Goal: Find specific page/section

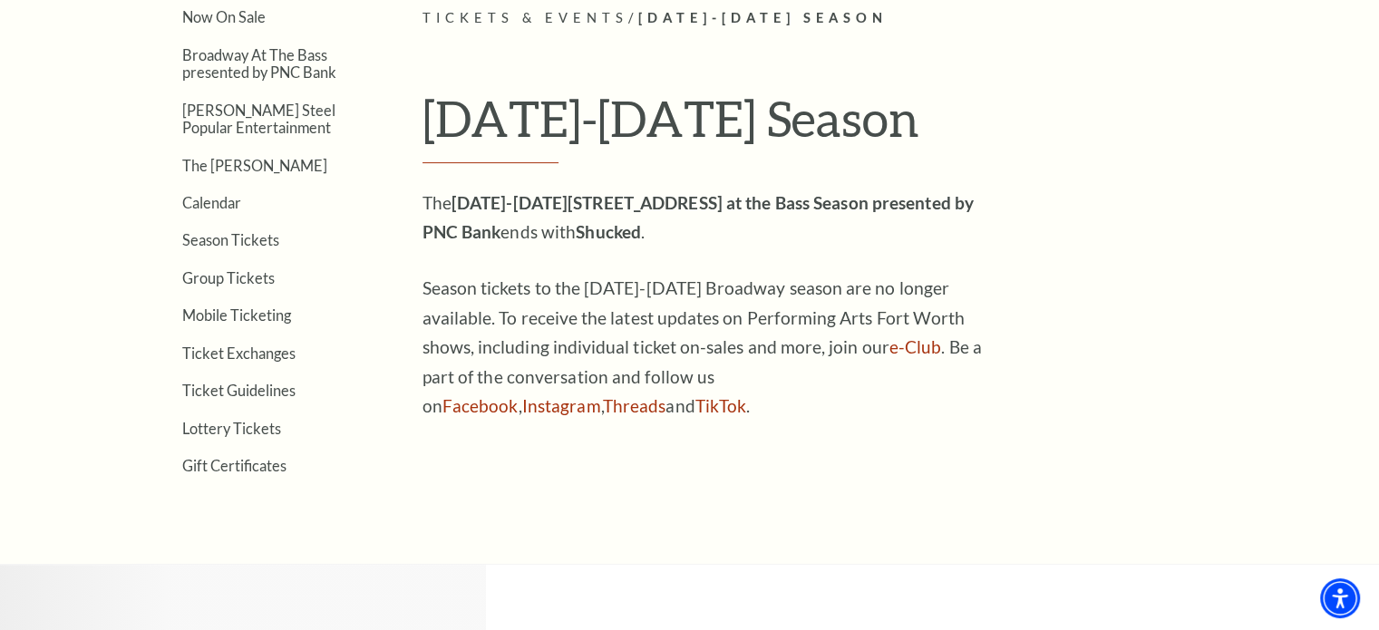
scroll to position [359, 0]
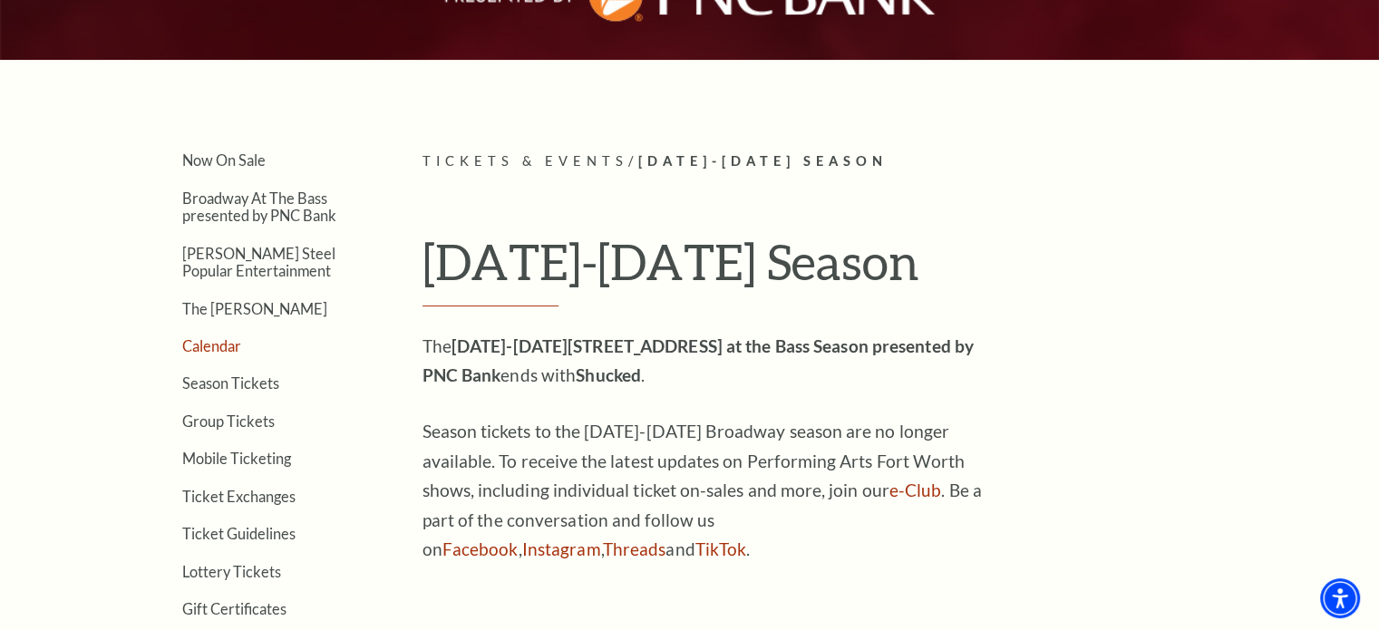
click at [225, 340] on link "Calendar" at bounding box center [211, 345] width 59 height 17
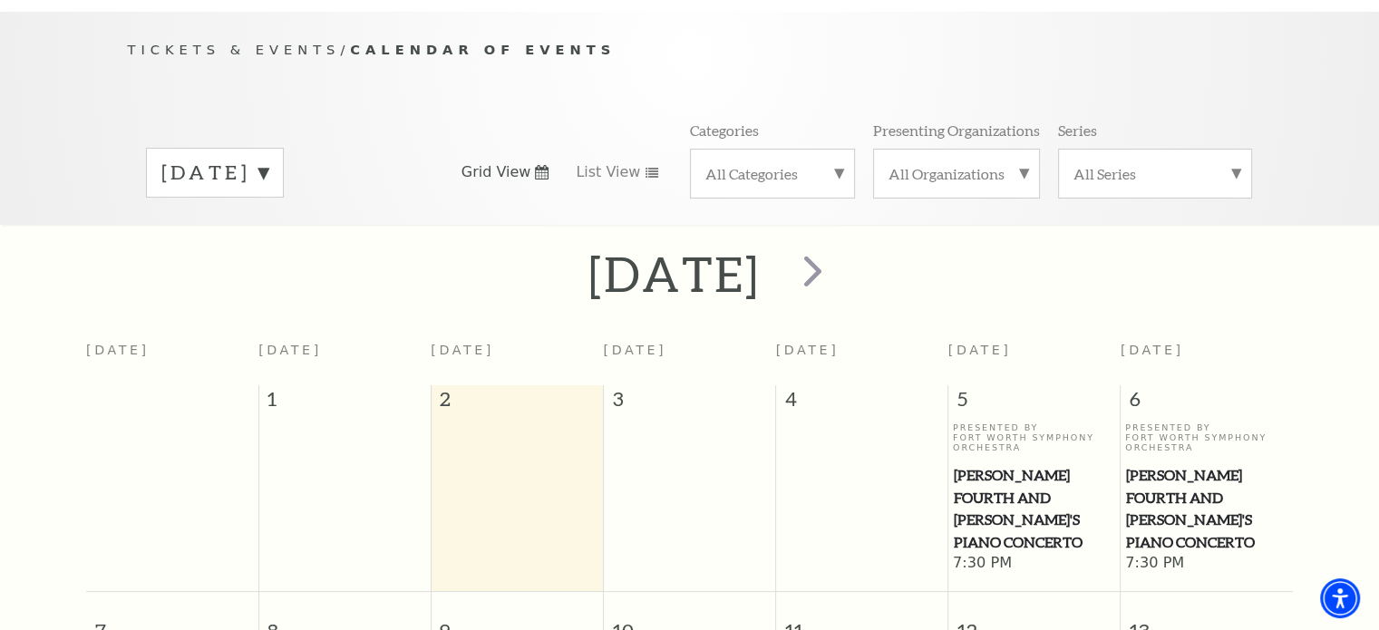
scroll to position [160, 0]
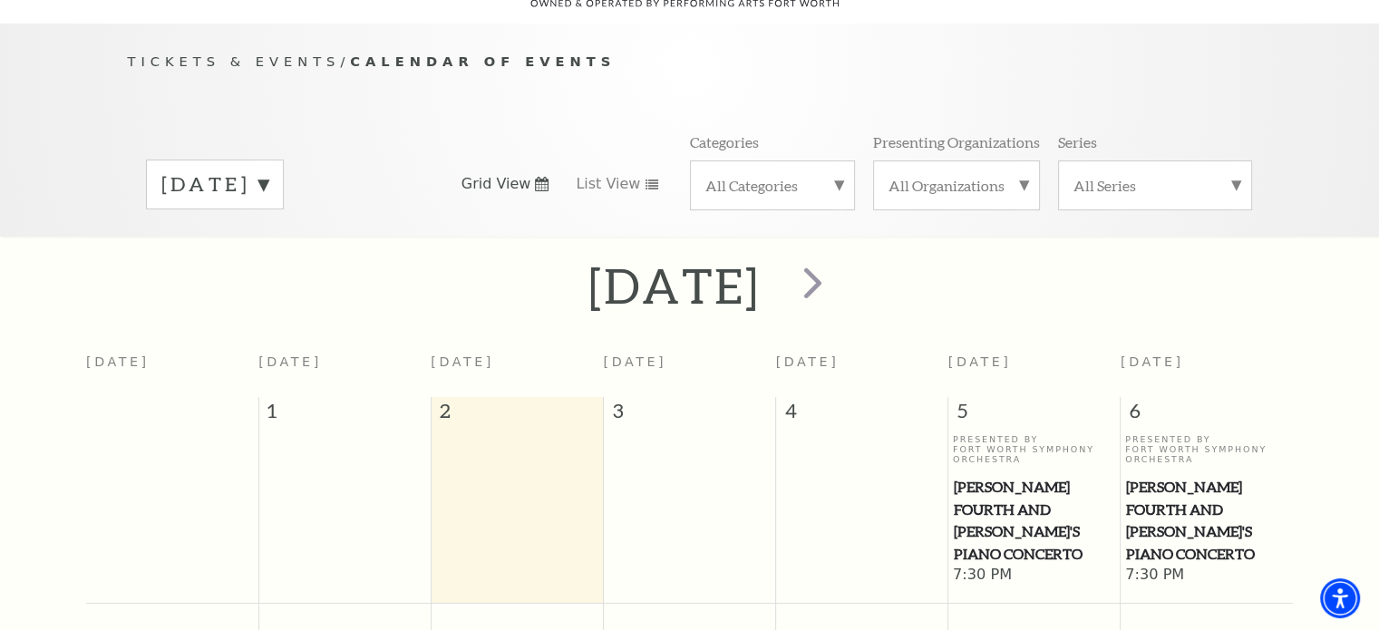
click at [840, 161] on div "All Categories" at bounding box center [772, 186] width 165 height 50
click at [752, 200] on label "Broadway" at bounding box center [773, 215] width 134 height 30
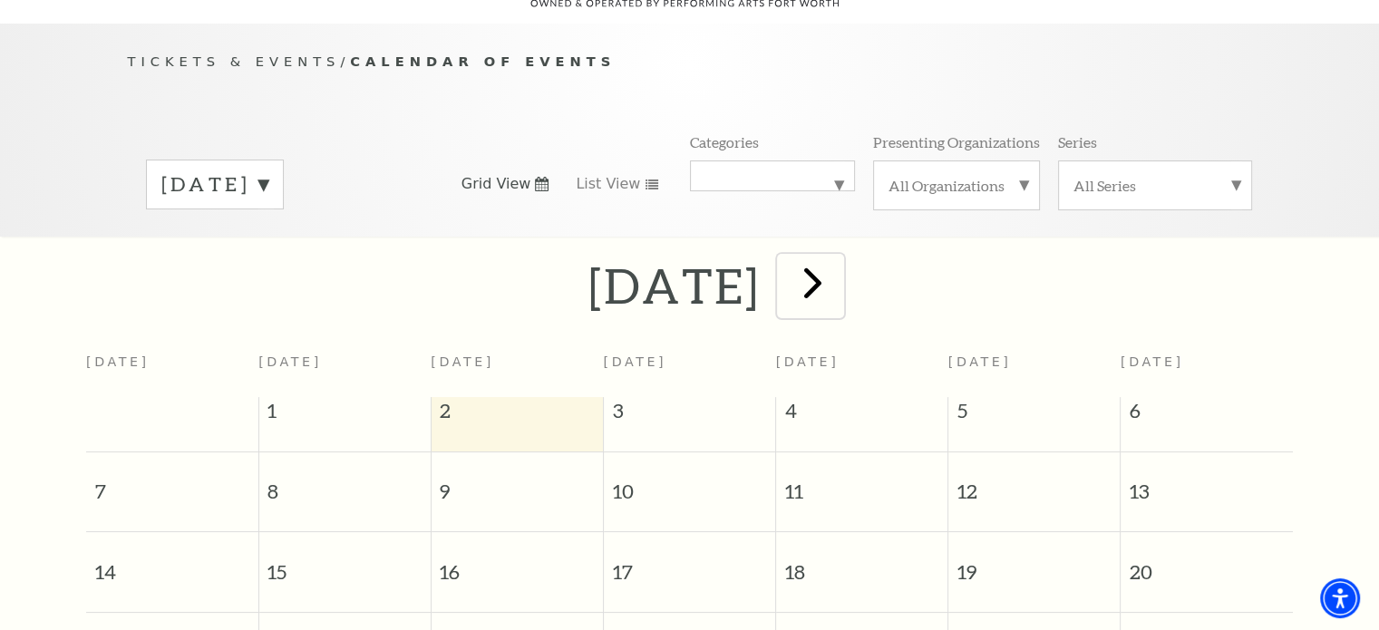
click at [839, 259] on span "next" at bounding box center [813, 283] width 52 height 52
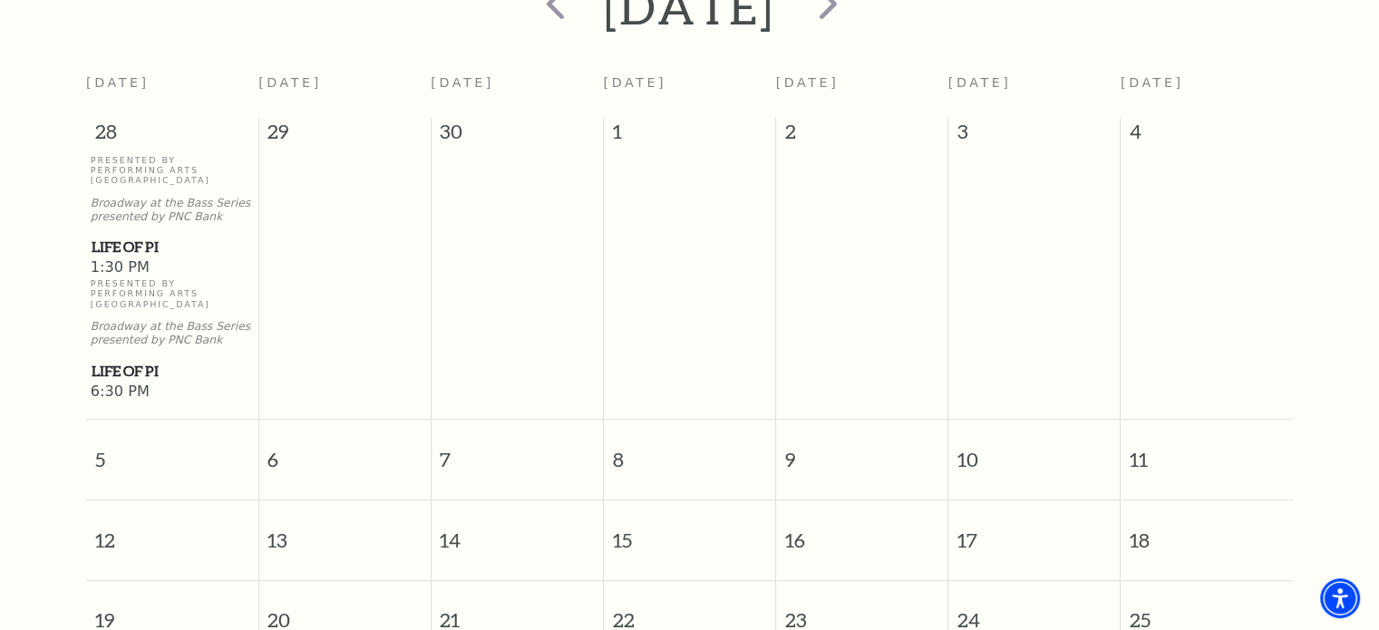
scroll to position [341, 0]
